Goal: Task Accomplishment & Management: Use online tool/utility

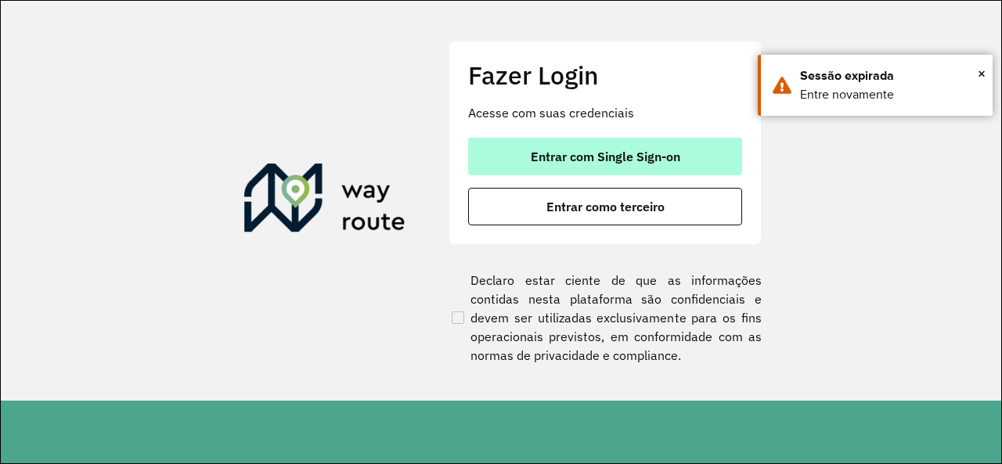
click at [634, 151] on span "Entrar com Single Sign-on" at bounding box center [605, 156] width 149 height 13
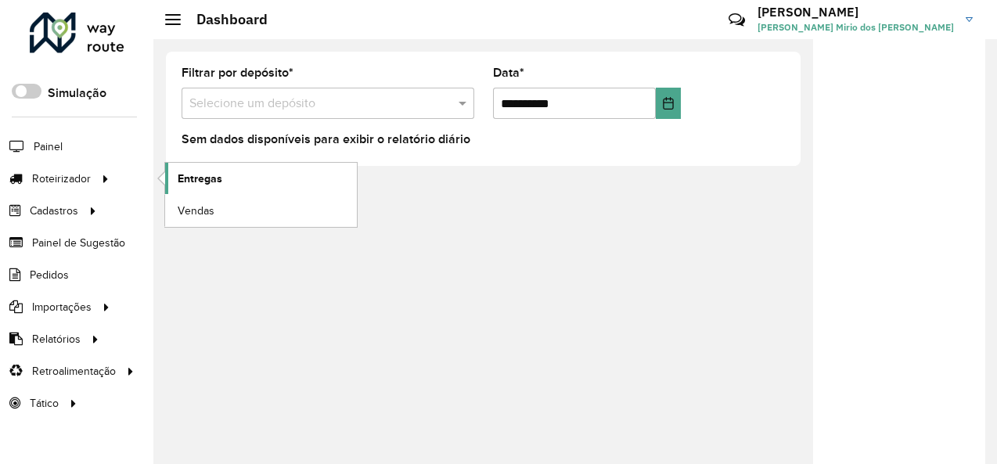
click at [227, 177] on link "Entregas" at bounding box center [261, 178] width 192 height 31
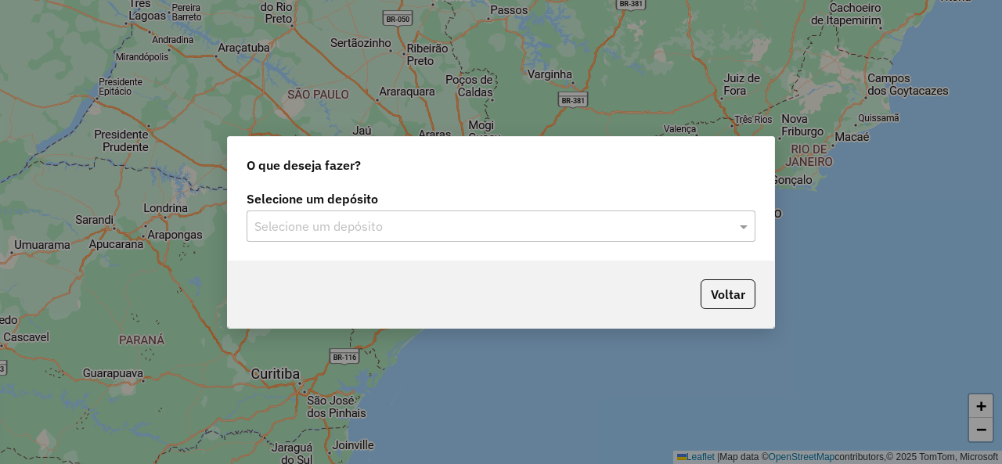
click at [325, 232] on input "text" at bounding box center [485, 227] width 462 height 19
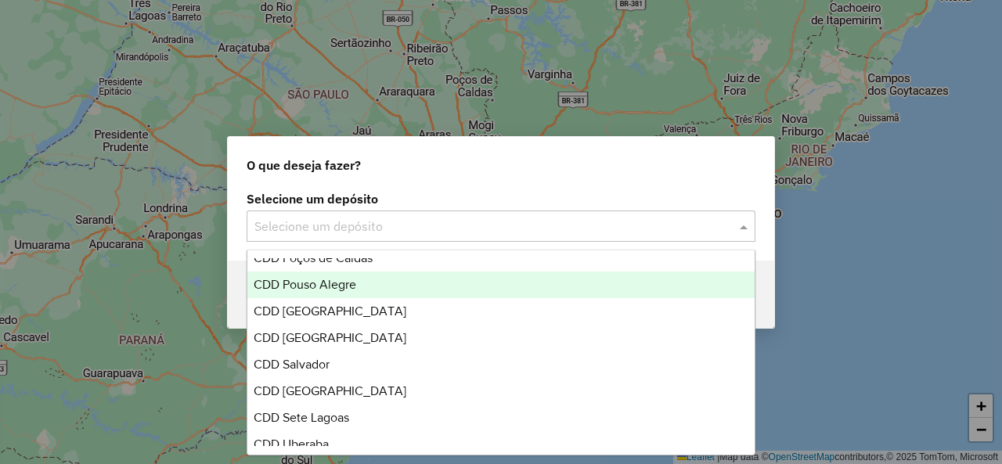
scroll to position [782, 0]
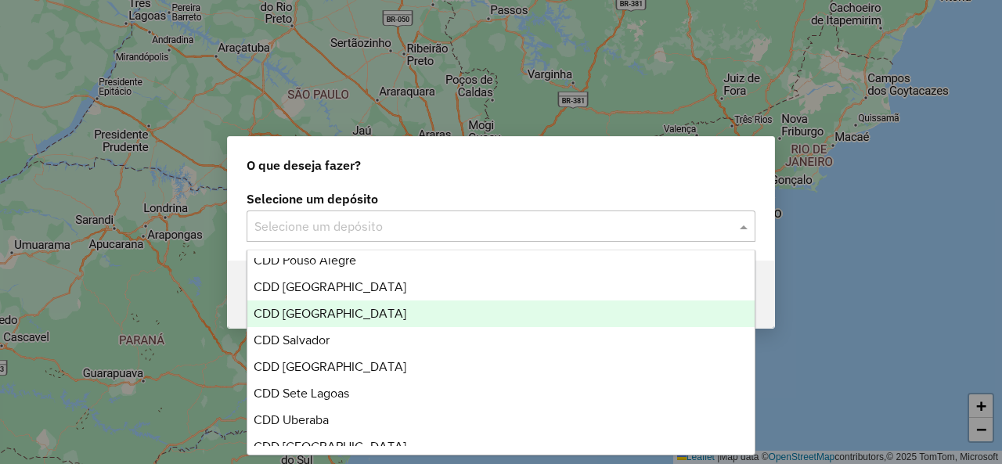
click at [375, 320] on div "CDD [GEOGRAPHIC_DATA]" at bounding box center [500, 313] width 506 height 27
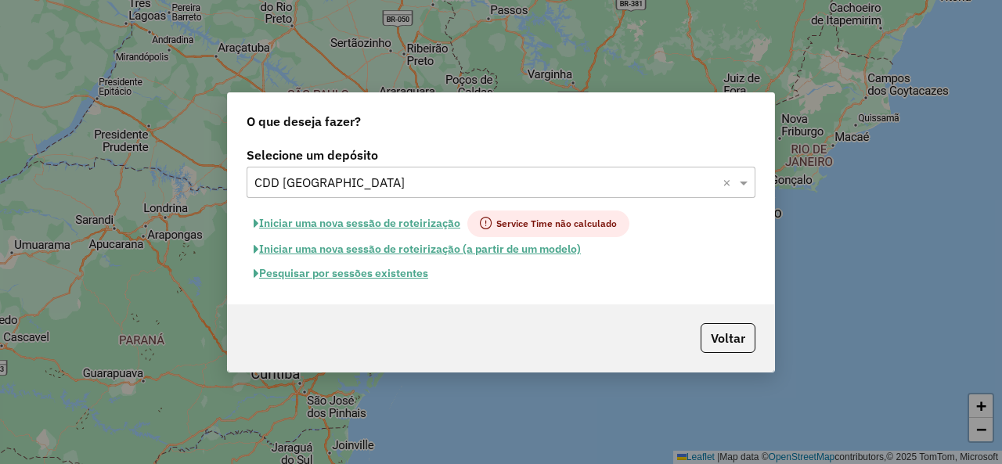
click at [375, 268] on button "Pesquisar por sessões existentes" at bounding box center [340, 273] width 189 height 24
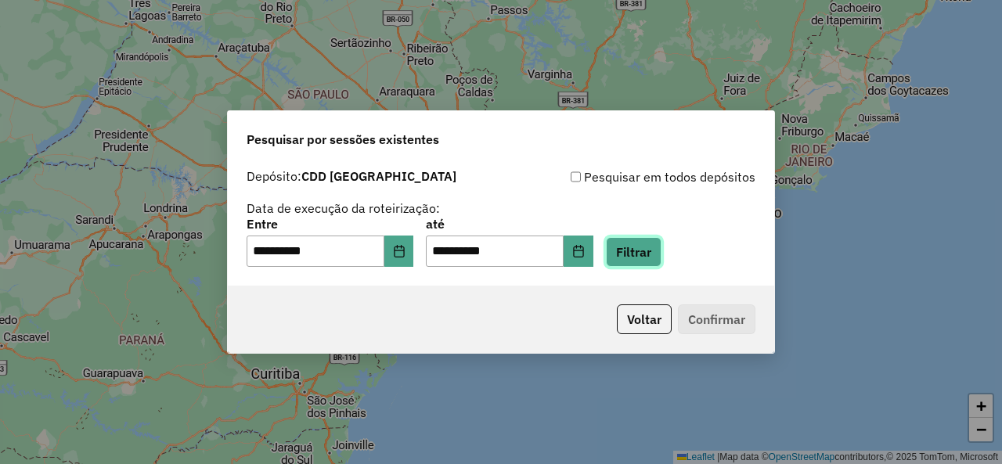
click at [642, 258] on button "Filtrar" at bounding box center [634, 252] width 56 height 30
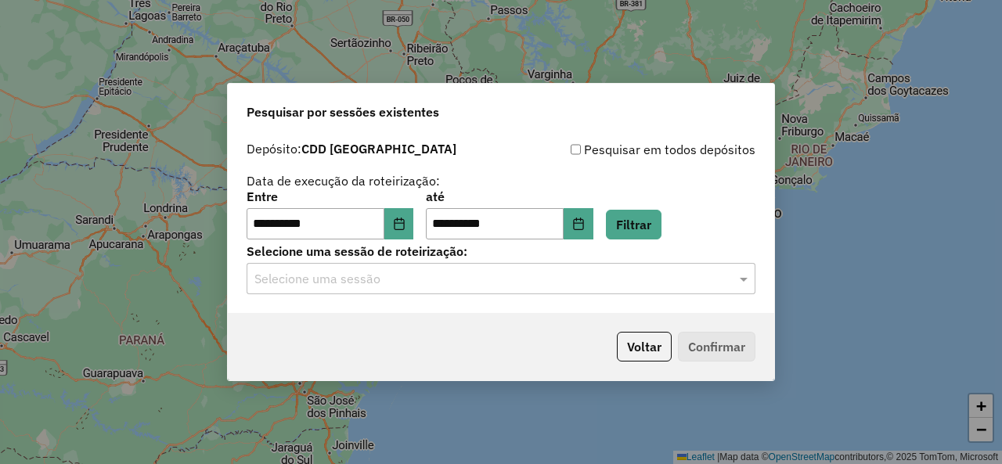
drag, startPoint x: 358, startPoint y: 276, endPoint x: 384, endPoint y: 301, distance: 36.0
click at [358, 275] on input "text" at bounding box center [485, 279] width 462 height 19
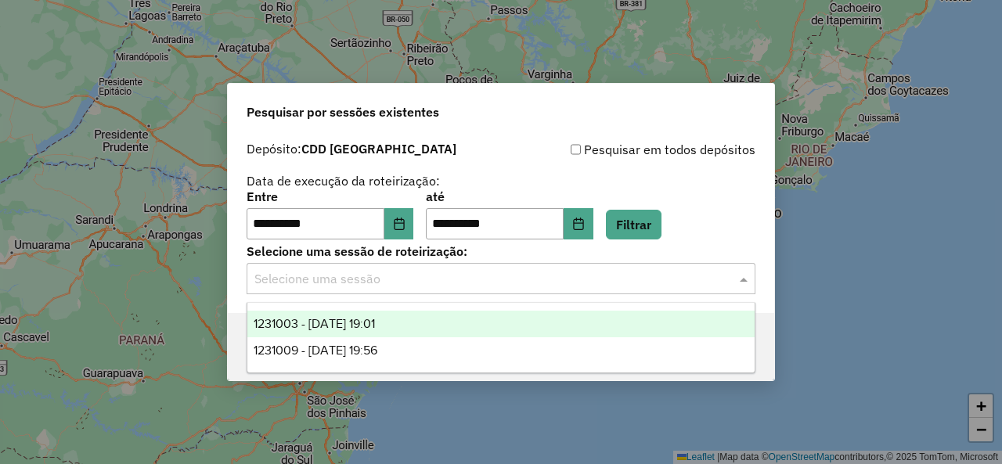
click at [413, 318] on div "1231003 - 18/08/2025 19:01" at bounding box center [500, 324] width 506 height 27
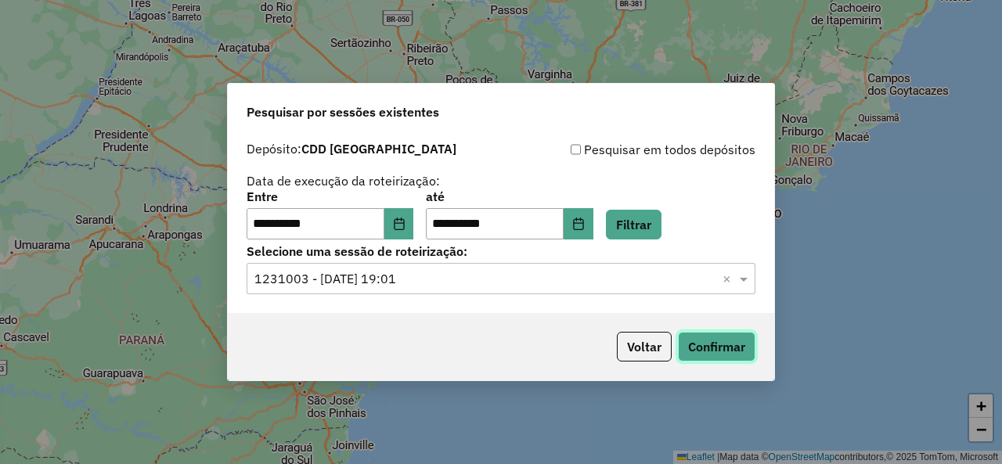
click at [706, 342] on button "Confirmar" at bounding box center [716, 347] width 77 height 30
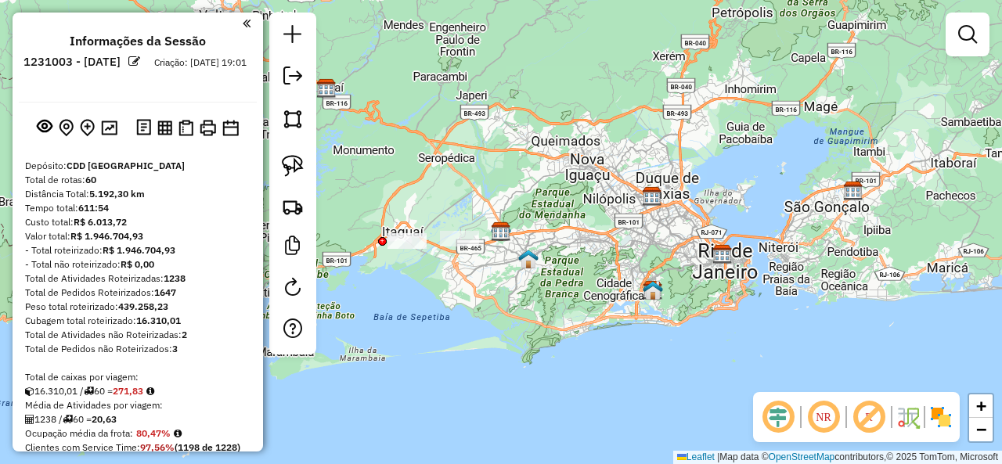
click at [865, 416] on em at bounding box center [869, 417] width 38 height 38
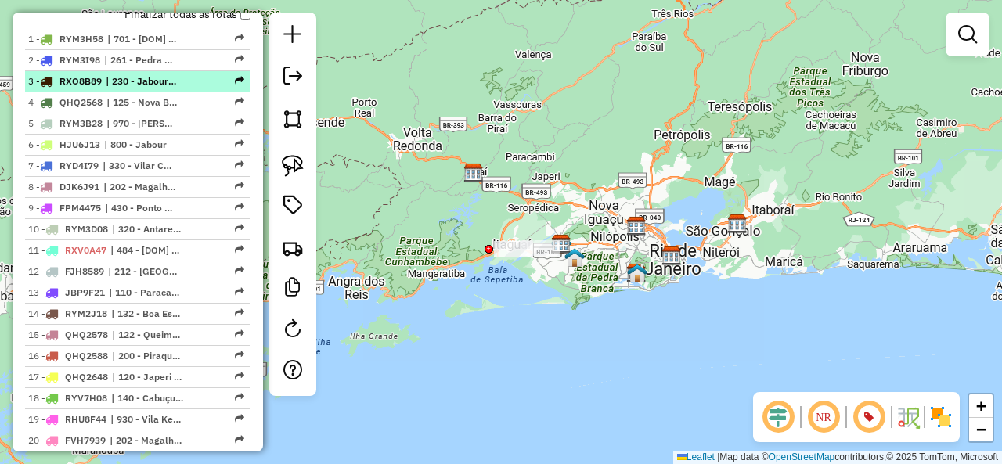
scroll to position [646, 0]
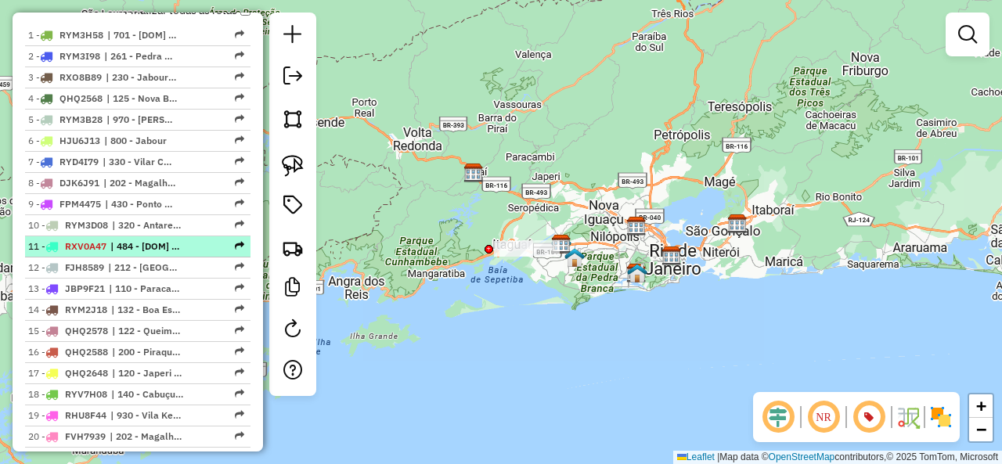
click at [197, 241] on div at bounding box center [220, 245] width 47 height 9
select select "**********"
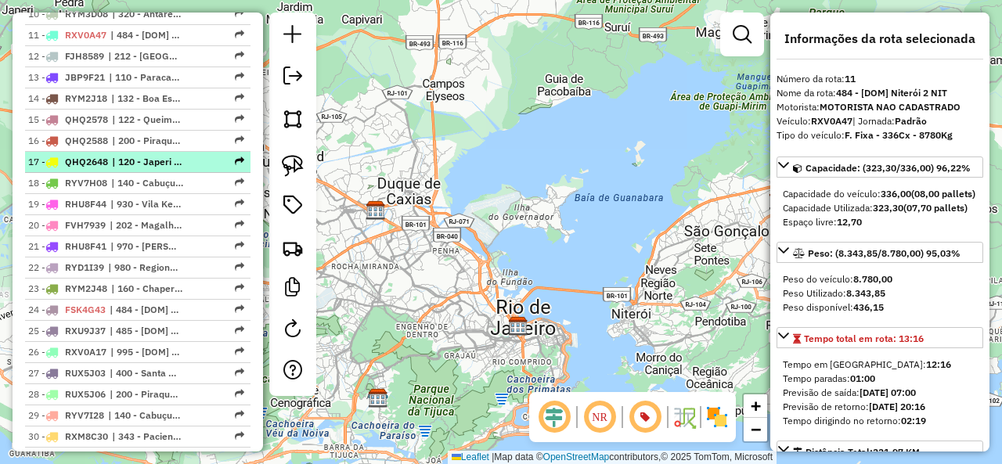
scroll to position [881, 0]
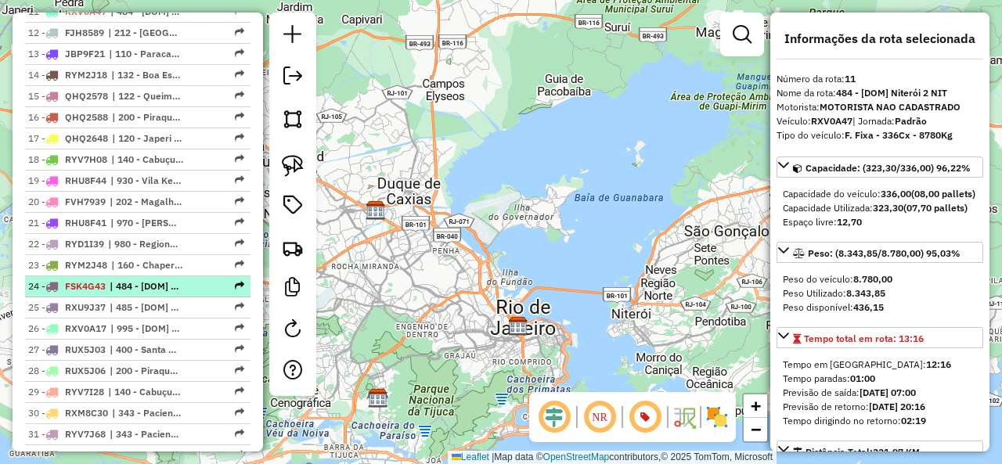
click at [197, 281] on div at bounding box center [220, 285] width 47 height 9
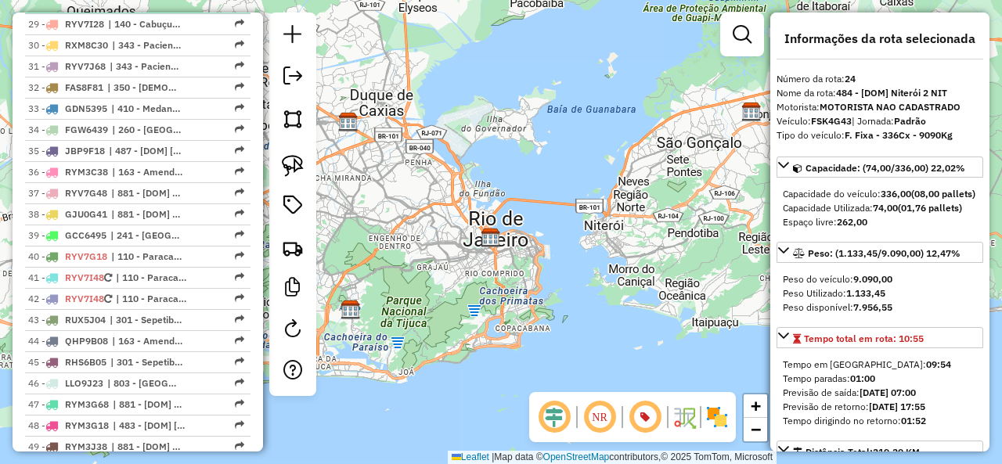
scroll to position [1272, 0]
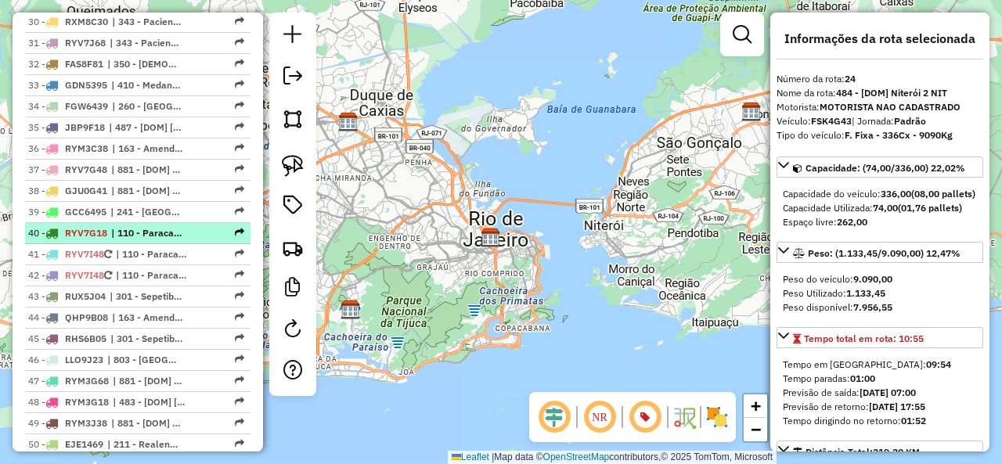
click at [202, 228] on div at bounding box center [220, 232] width 47 height 9
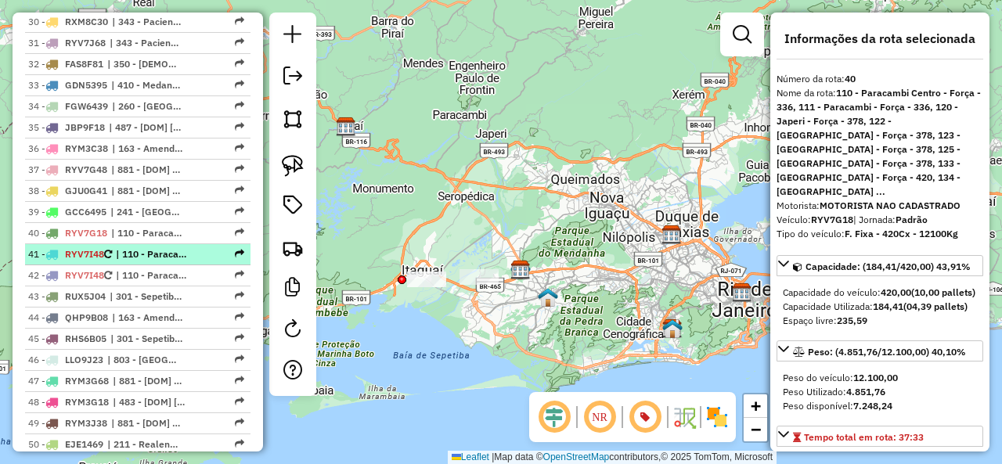
click at [205, 249] on div at bounding box center [220, 253] width 47 height 9
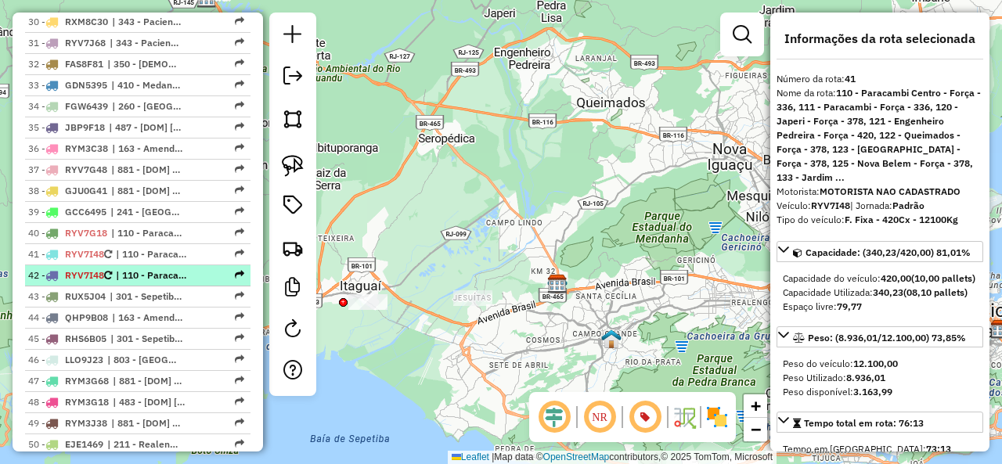
click at [208, 270] on div at bounding box center [220, 274] width 47 height 9
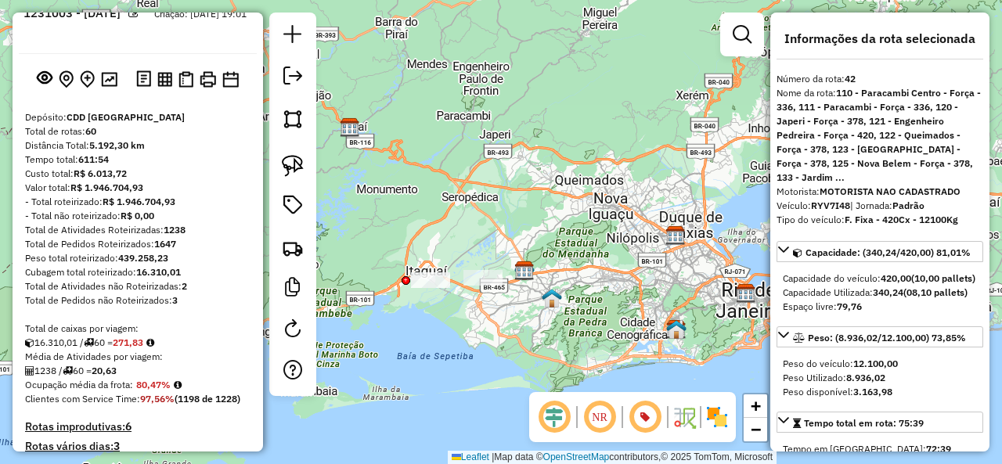
scroll to position [0, 0]
